Goal: Information Seeking & Learning: Learn about a topic

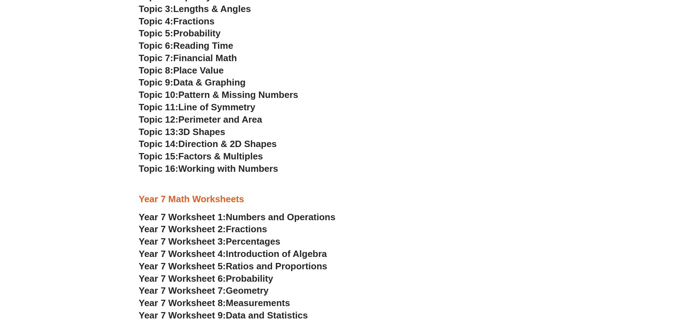
scroll to position [1871, 0]
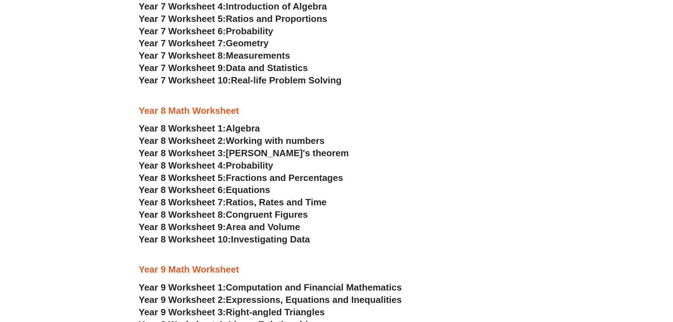
click at [238, 148] on span "[PERSON_NAME]'s theorem" at bounding box center [287, 153] width 123 height 11
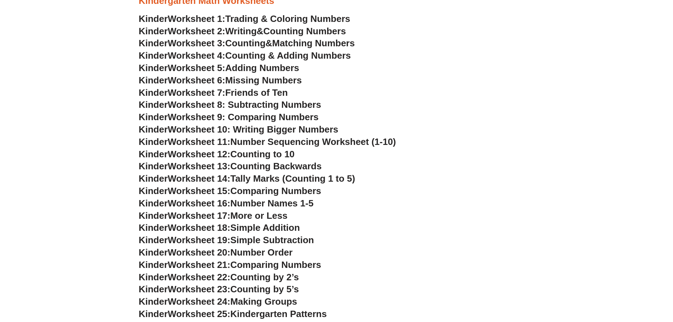
scroll to position [318, 0]
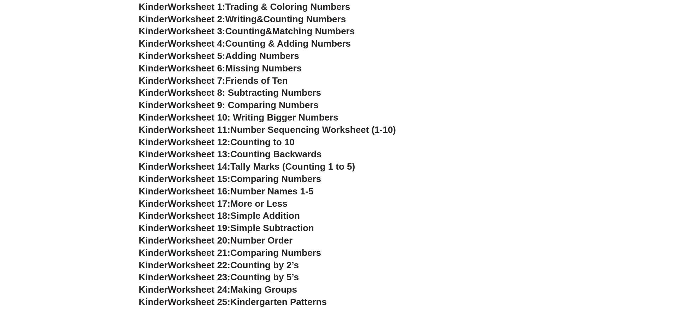
click at [264, 55] on span "Adding Numbers" at bounding box center [262, 55] width 74 height 11
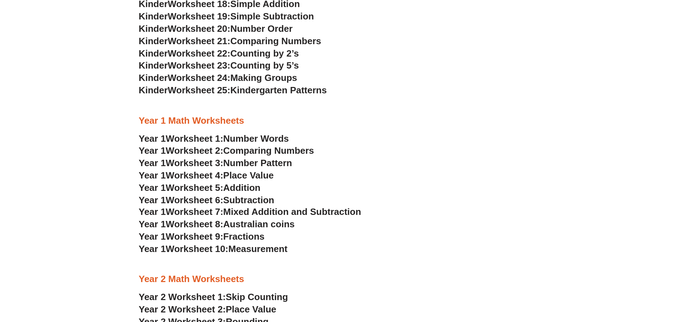
scroll to position [530, 0]
click at [252, 187] on span "Addition" at bounding box center [241, 187] width 37 height 11
click at [270, 197] on span "Subtraction" at bounding box center [248, 199] width 51 height 11
click at [341, 209] on span "Mixed Addition and Subtraction" at bounding box center [292, 211] width 138 height 11
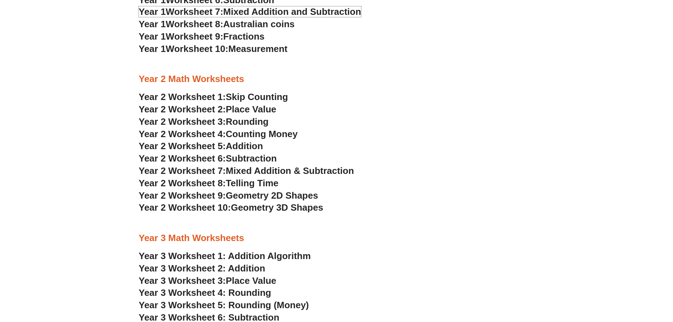
scroll to position [741, 0]
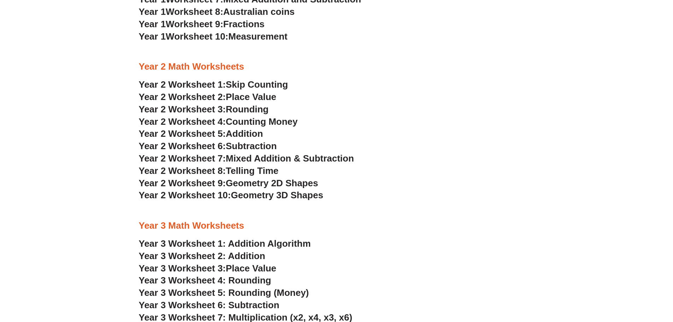
click at [251, 134] on span "Addition" at bounding box center [244, 133] width 37 height 11
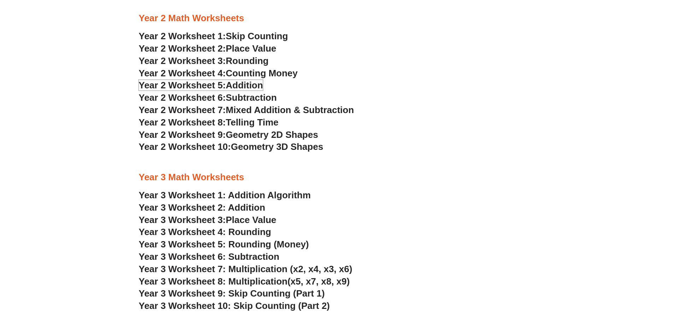
scroll to position [812, 0]
